Goal: Find specific fact: Find specific fact

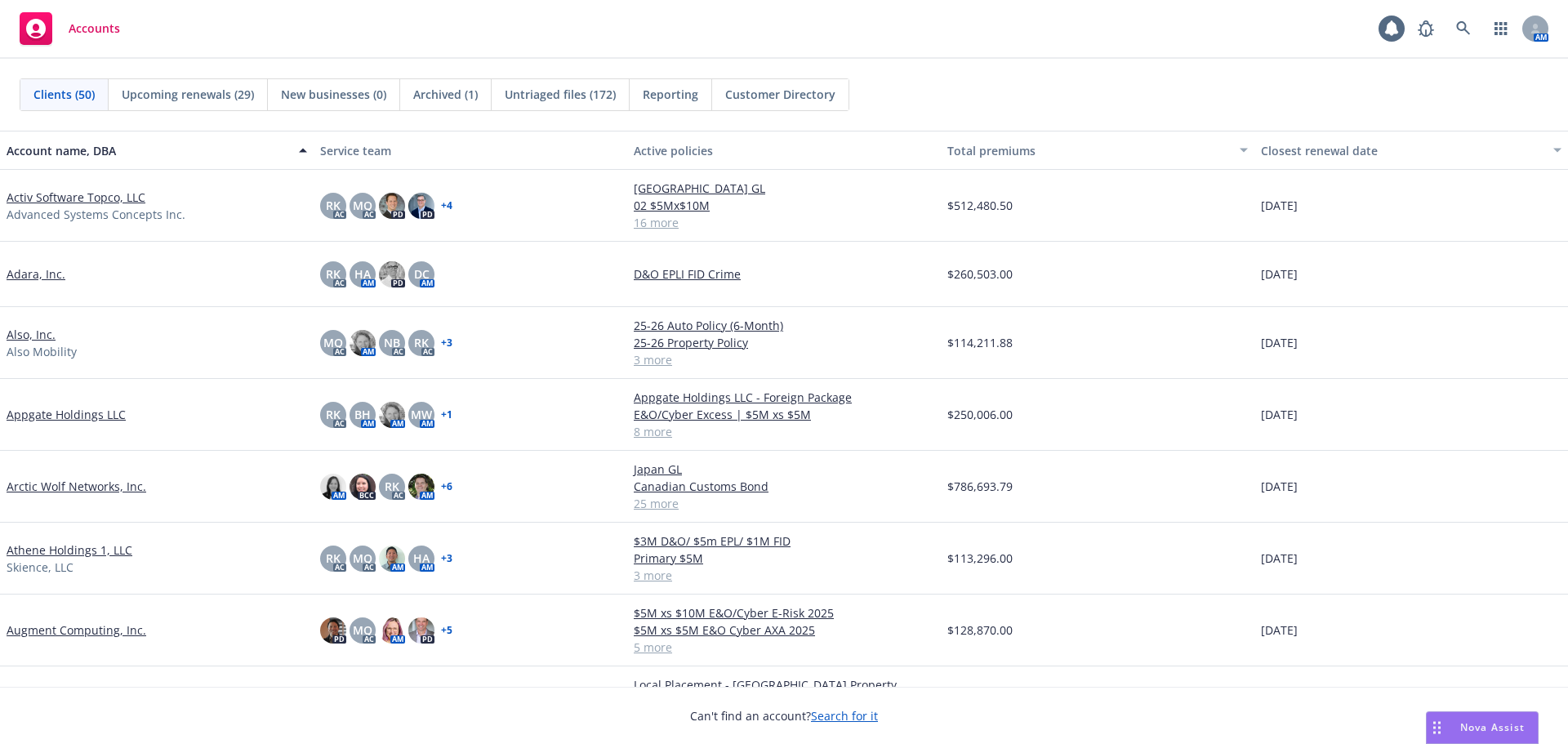
scroll to position [490, 0]
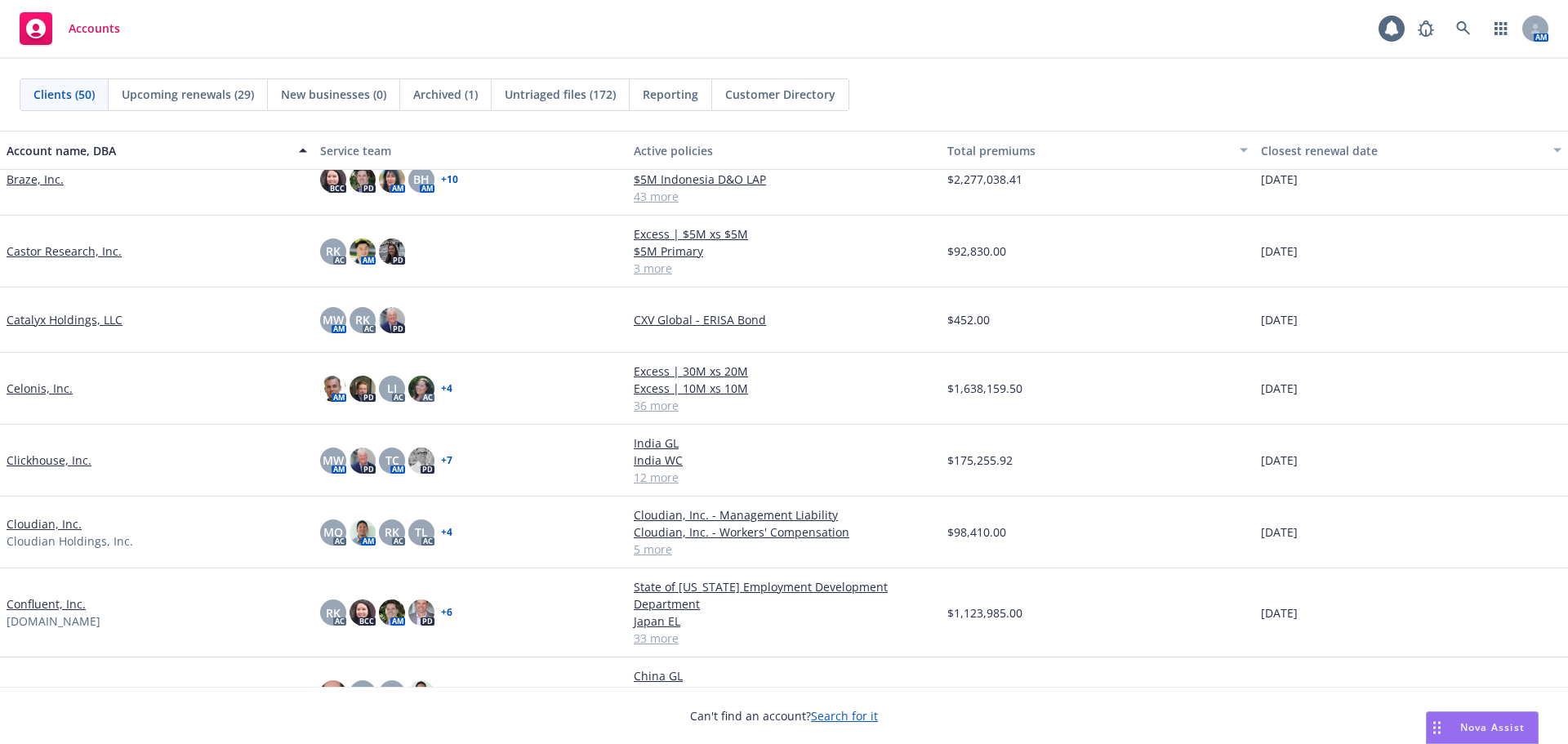
click at [56, 467] on link "Clickhouse, Inc." at bounding box center [49, 461] width 85 height 17
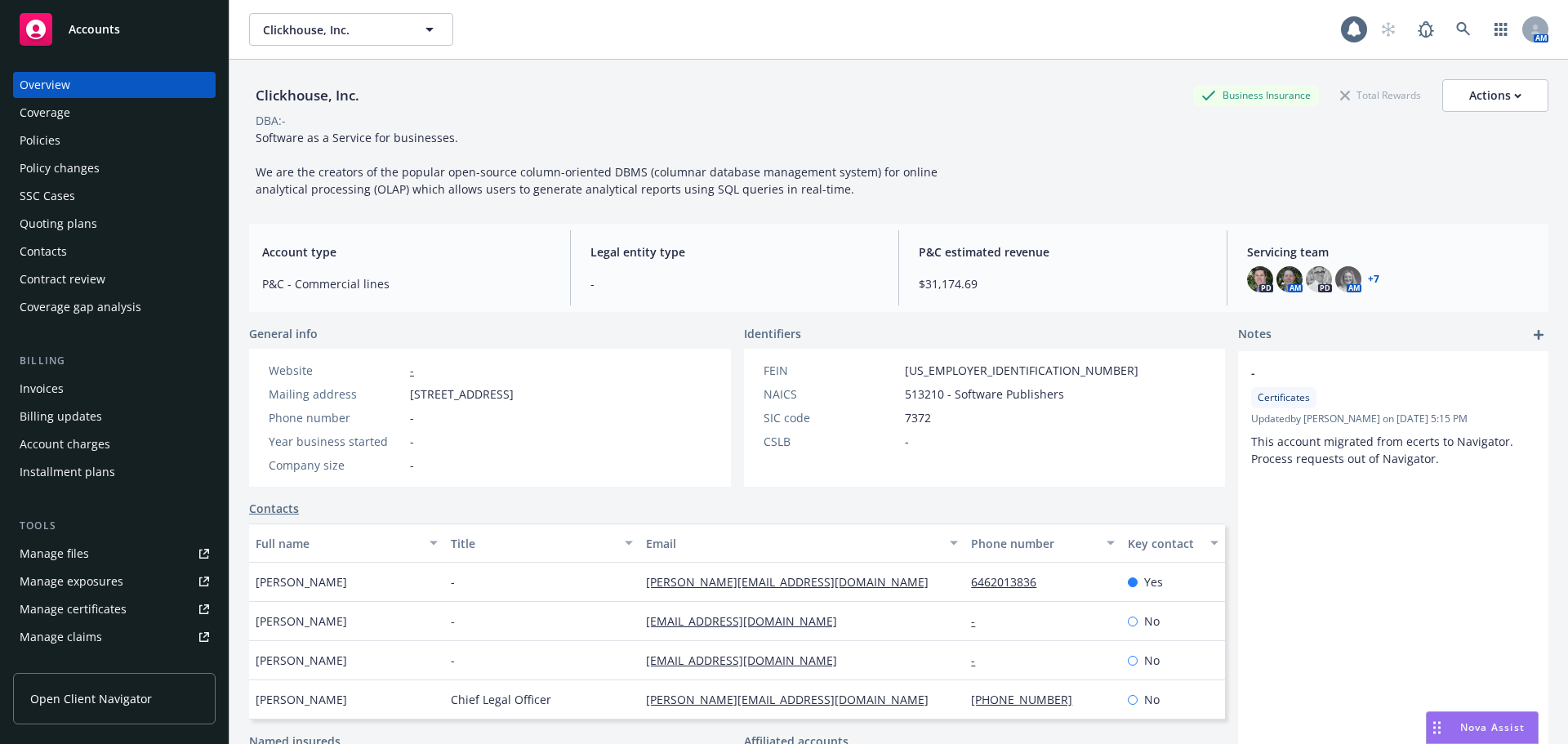
click at [88, 148] on div "Policies" at bounding box center [115, 141] width 189 height 27
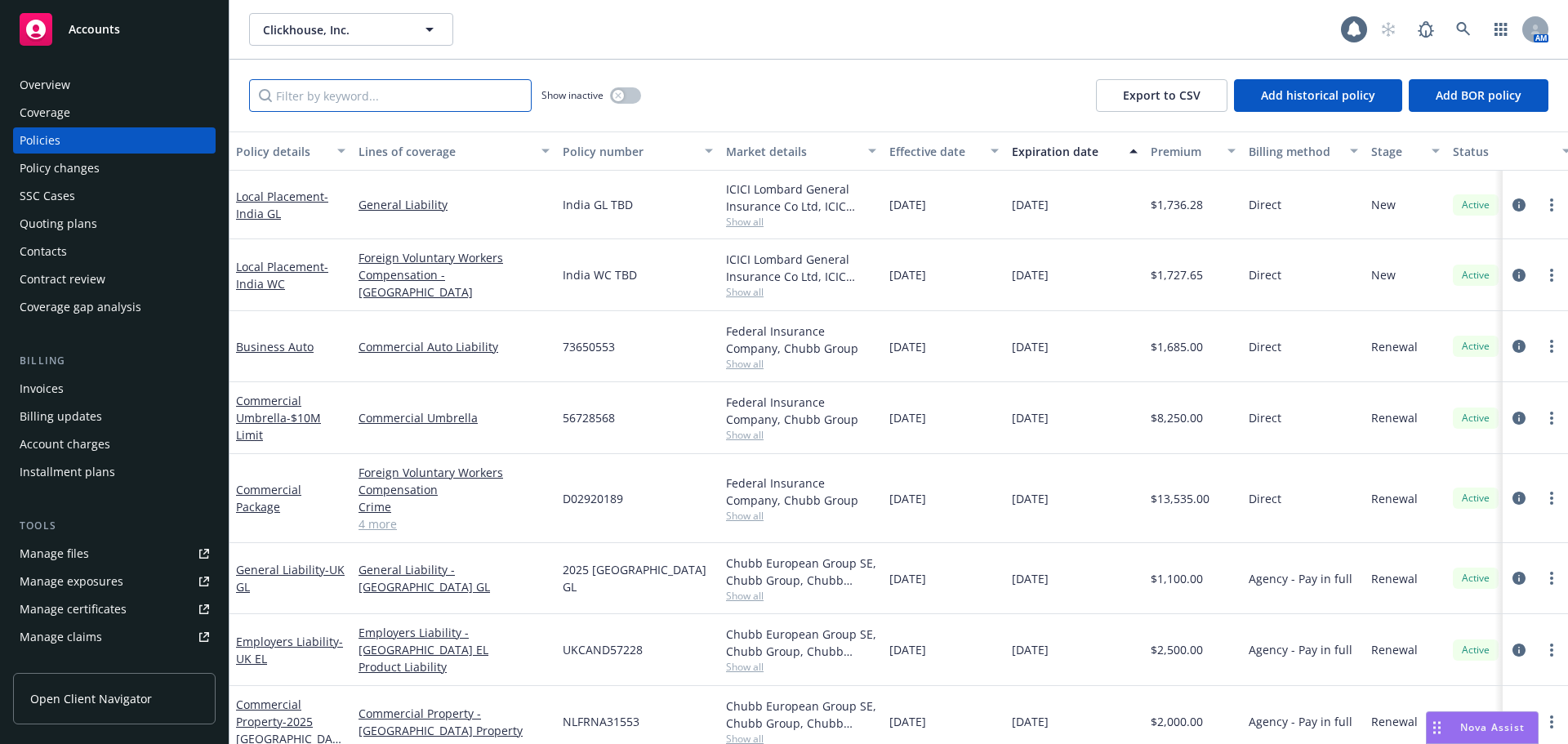
click at [341, 94] on input "Filter by keyword..." at bounding box center [390, 96] width 282 height 32
click at [596, 346] on span "73650553" at bounding box center [588, 347] width 52 height 17
copy span "73650553"
click at [115, 33] on span "Accounts" at bounding box center [94, 29] width 51 height 13
